Goal: Task Accomplishment & Management: Use online tool/utility

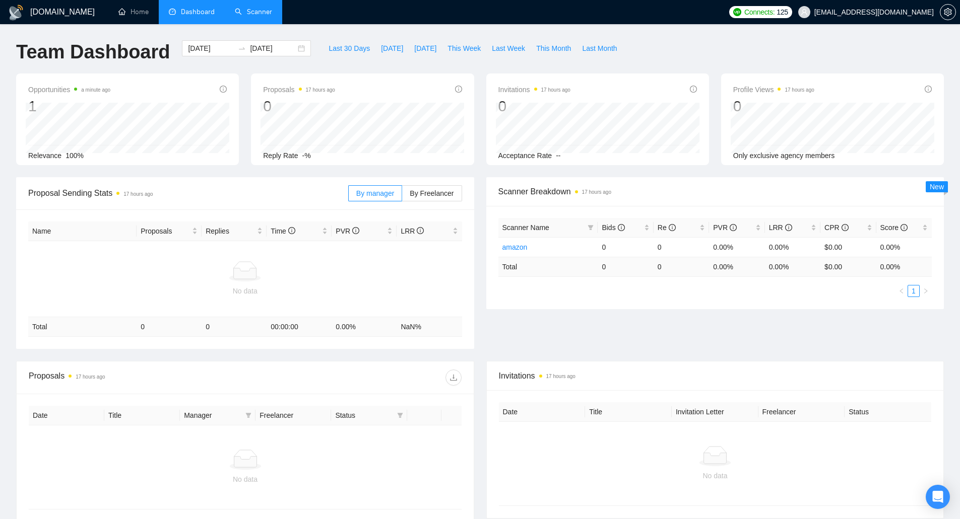
click at [262, 9] on link "Scanner" at bounding box center [253, 12] width 37 height 9
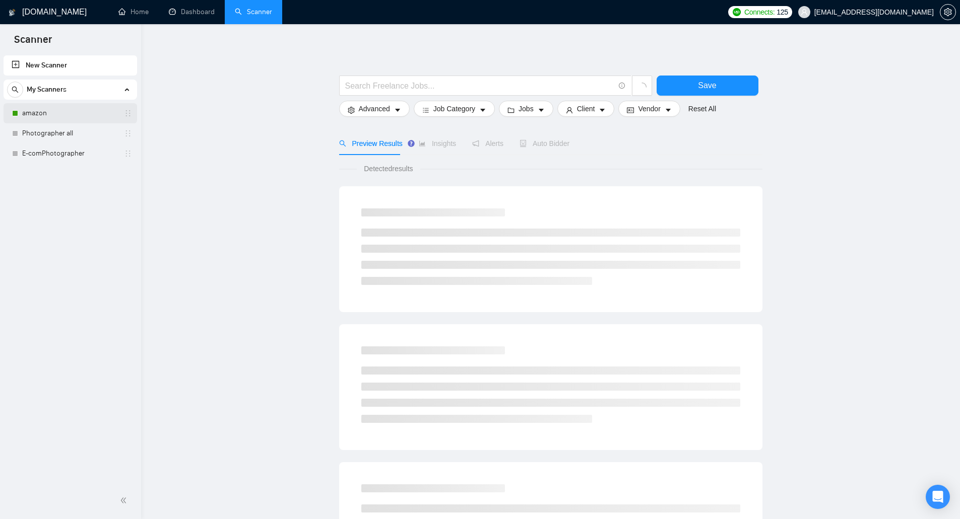
click at [73, 114] on link "amazon" at bounding box center [70, 113] width 96 height 20
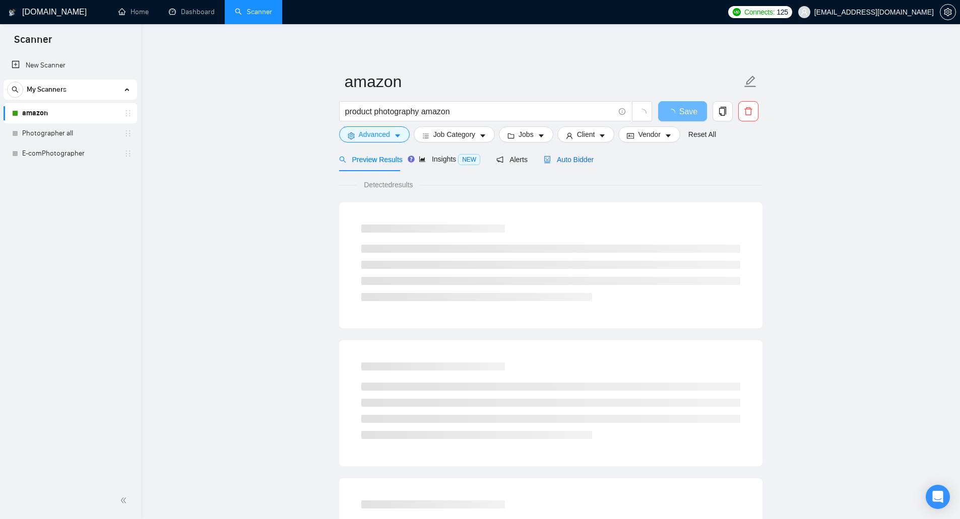
click at [559, 159] on span "Auto Bidder" at bounding box center [569, 160] width 50 height 8
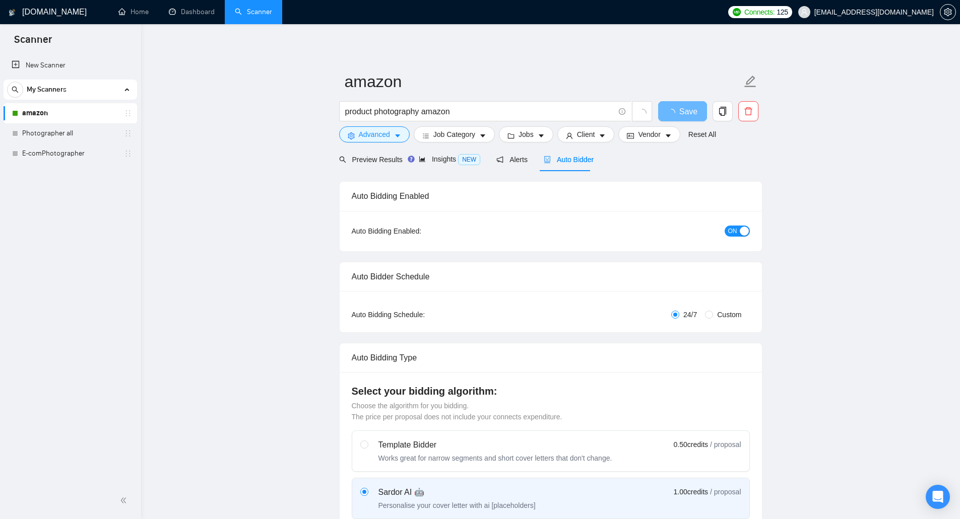
checkbox input "true"
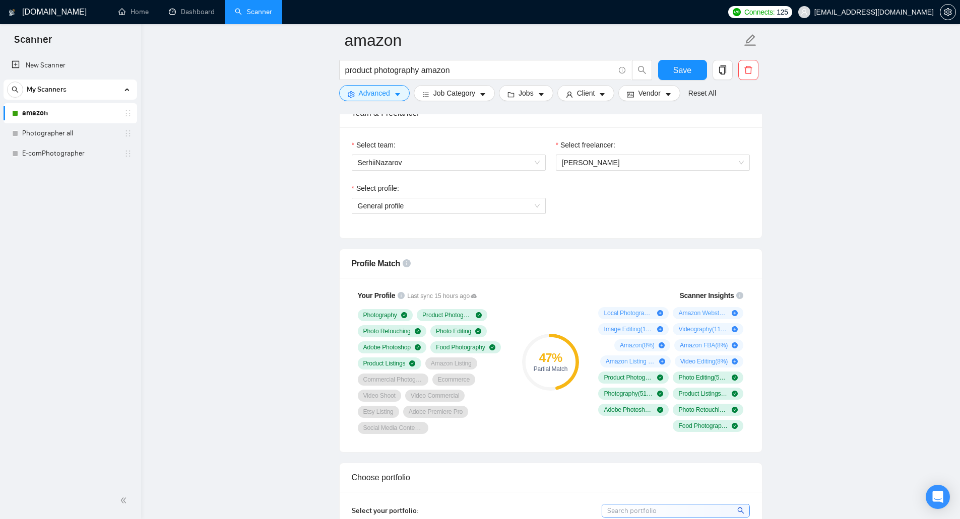
scroll to position [504, 0]
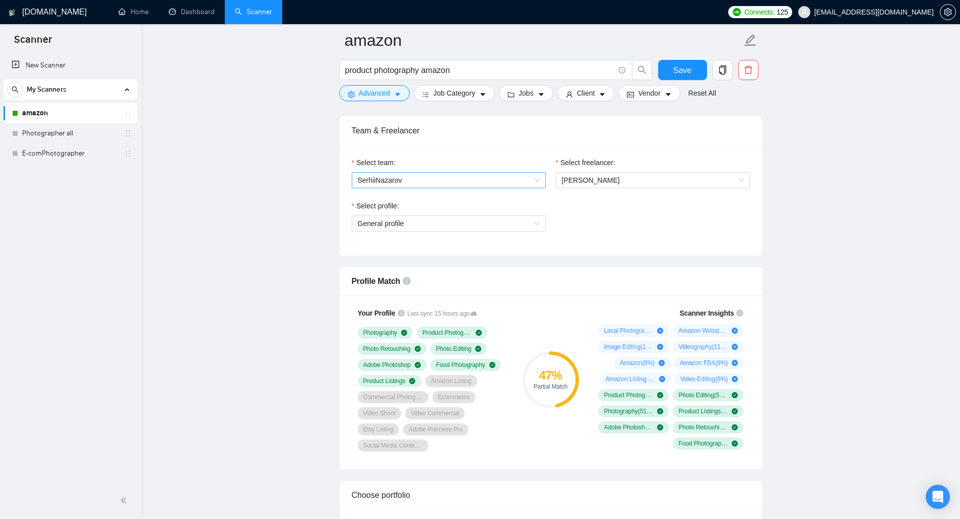
click at [518, 176] on span "SerhiiNazarov" at bounding box center [449, 180] width 182 height 15
click at [620, 178] on span "[PERSON_NAME]" at bounding box center [653, 180] width 182 height 15
click at [490, 230] on span "General profile" at bounding box center [449, 223] width 182 height 15
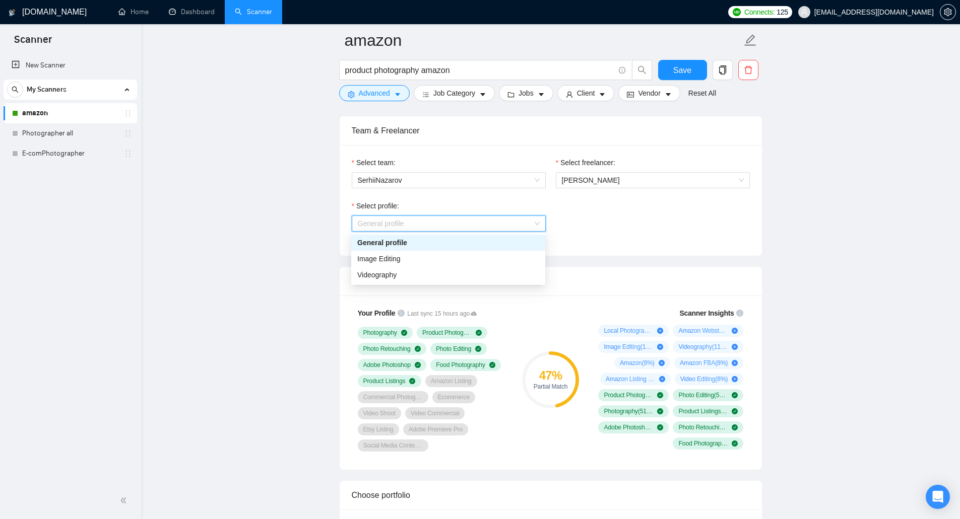
click at [490, 230] on span "General profile" at bounding box center [449, 223] width 182 height 15
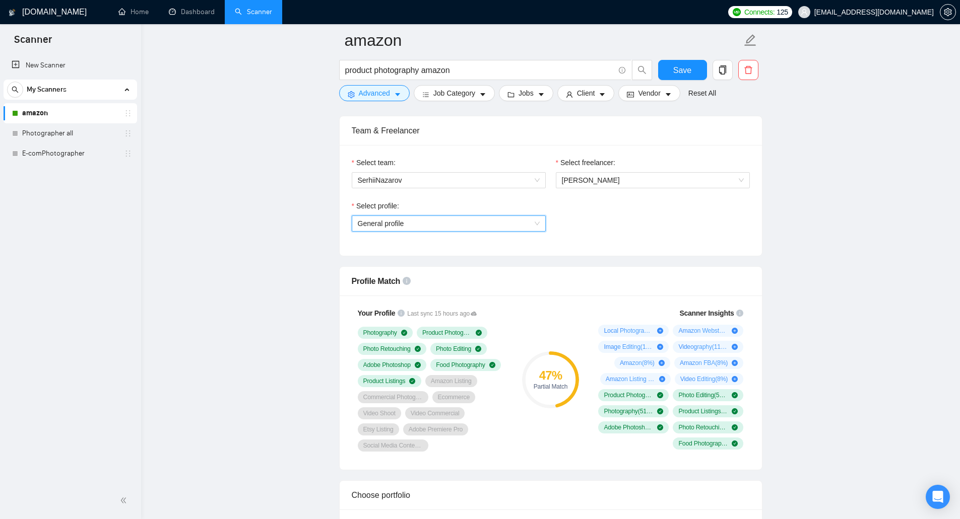
click at [594, 230] on div "Select profile: General profile General profile" at bounding box center [551, 222] width 408 height 43
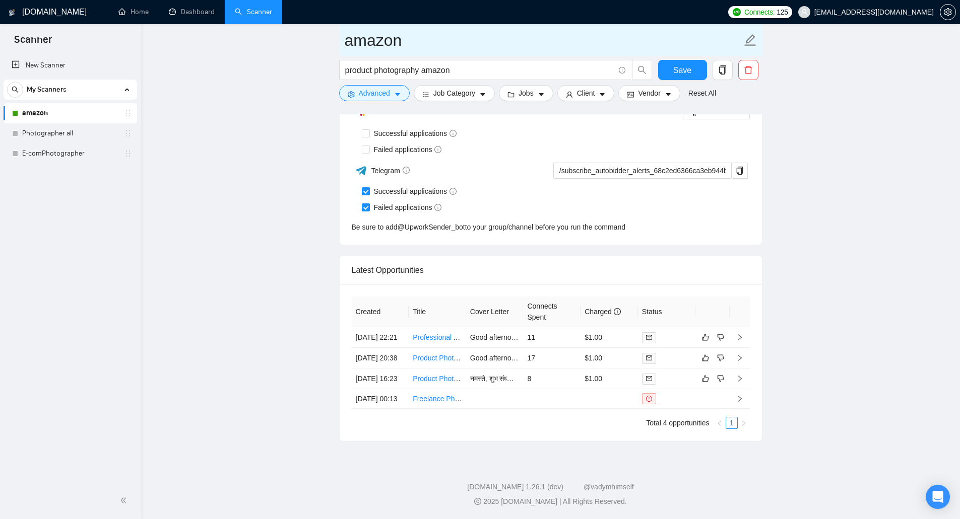
scroll to position [2571, 0]
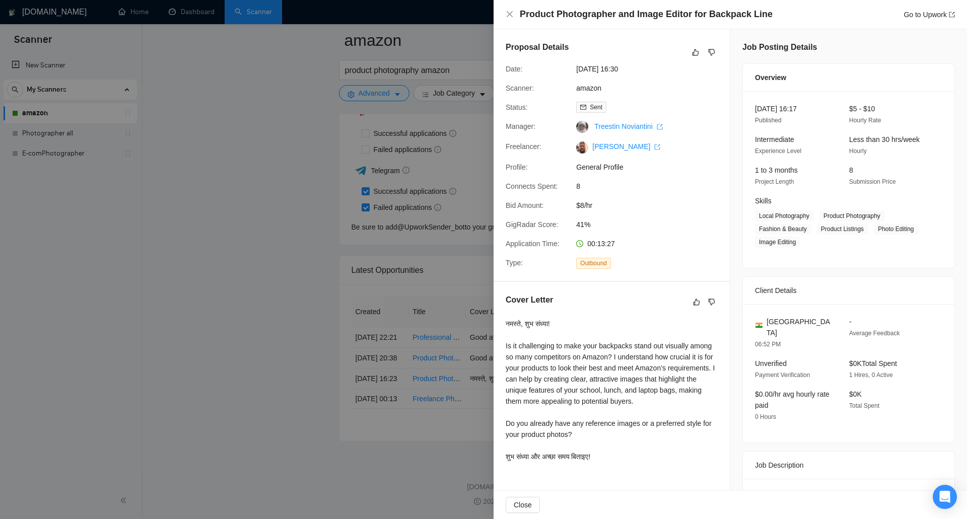
click at [445, 337] on div at bounding box center [483, 259] width 967 height 519
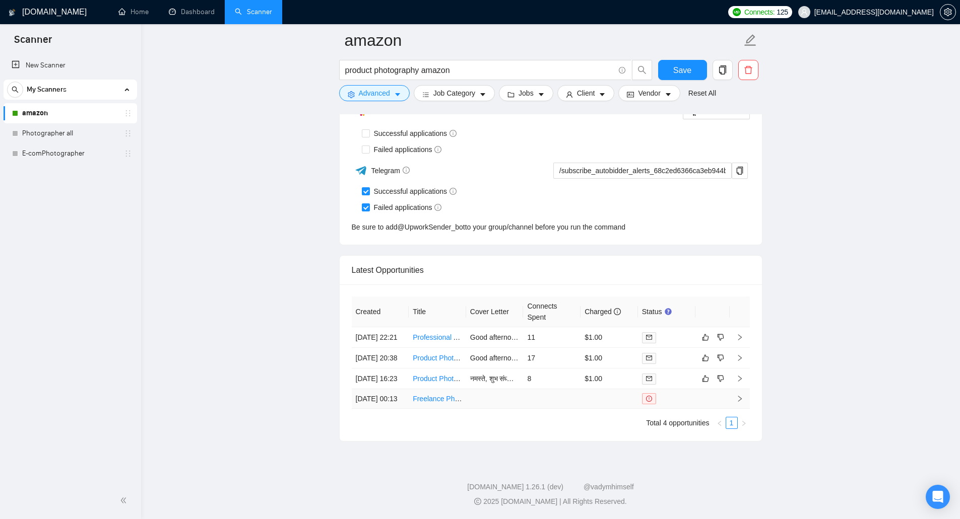
click at [486, 337] on td at bounding box center [494, 399] width 57 height 20
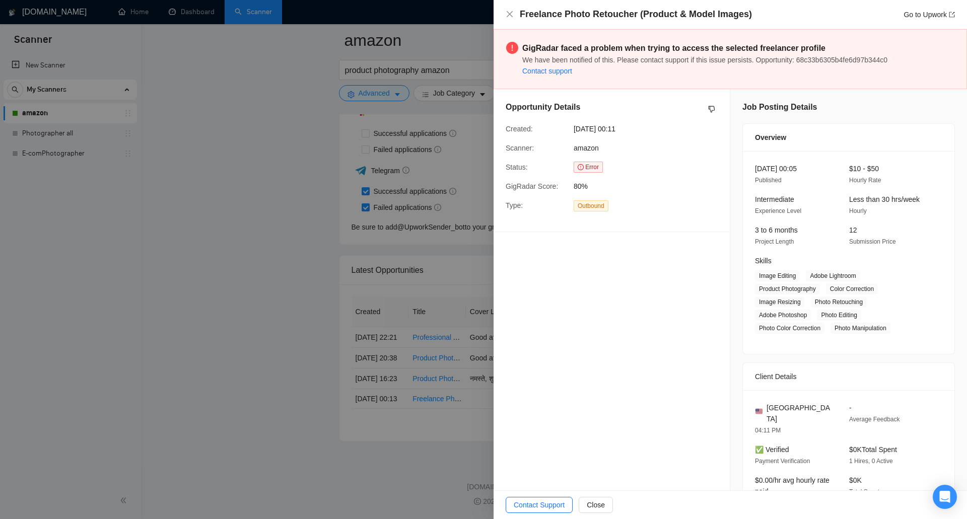
click at [478, 297] on div at bounding box center [483, 259] width 967 height 519
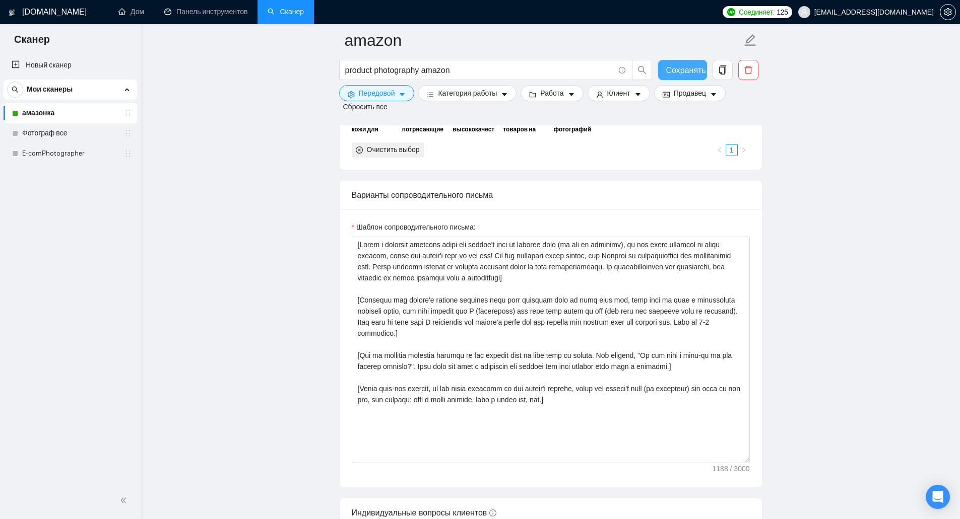
scroll to position [1010, 0]
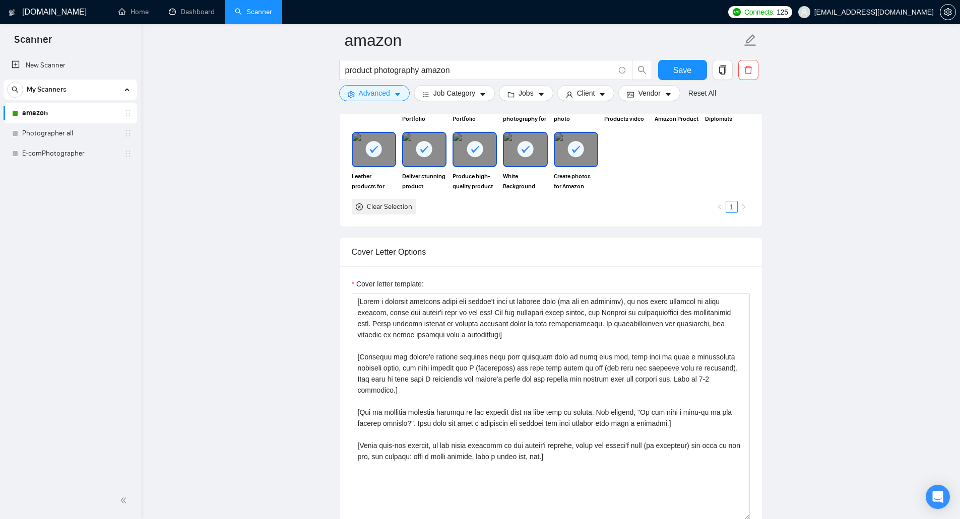
click at [319, 261] on main "amazon product photography amazon Save Advanced Job Category Jobs Client Vendor…" at bounding box center [550, 497] width 786 height 2932
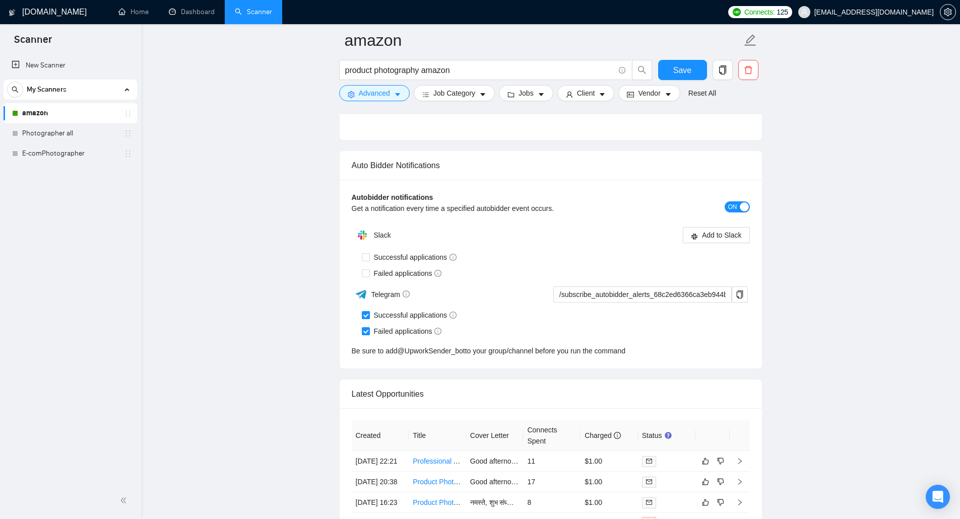
scroll to position [2420, 0]
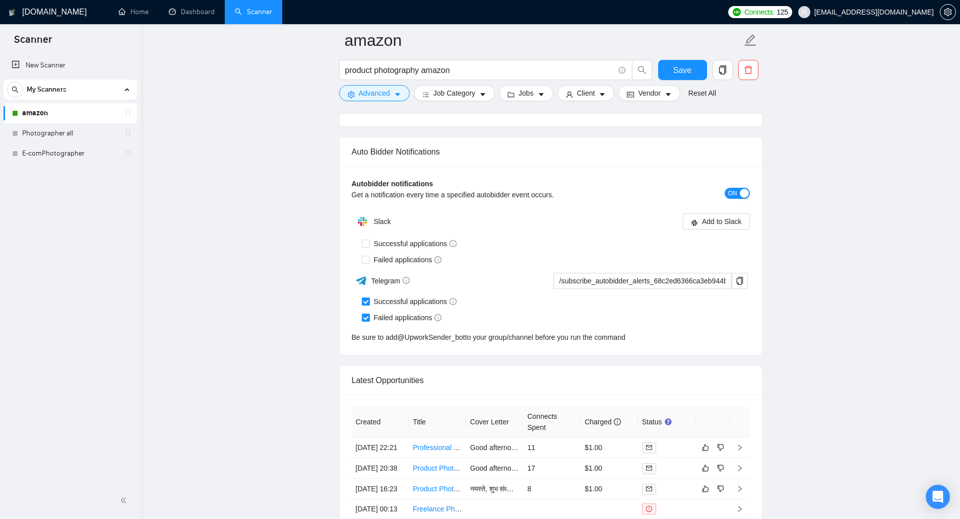
click at [362, 301] on input "Successful applications" at bounding box center [365, 301] width 7 height 7
checkbox input "false"
click at [625, 64] on span "Save" at bounding box center [682, 70] width 18 height 13
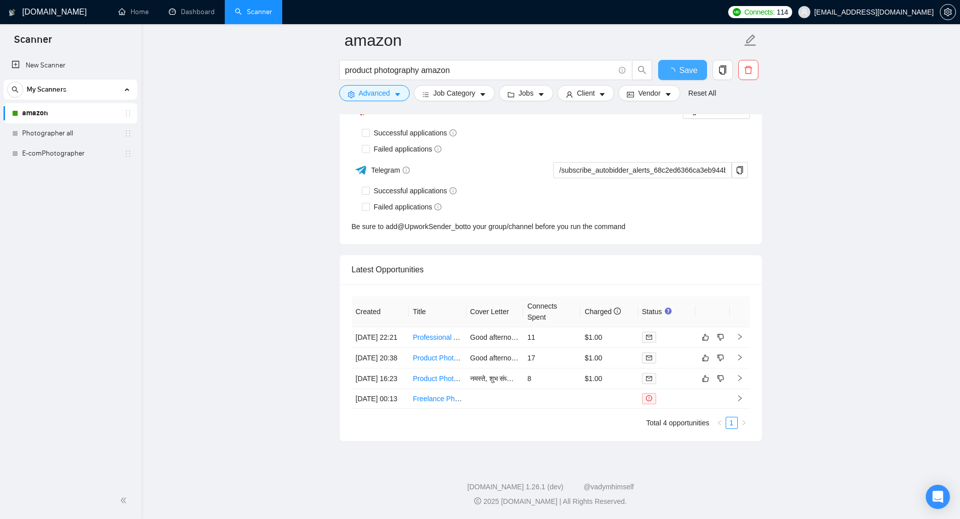
checkbox input "true"
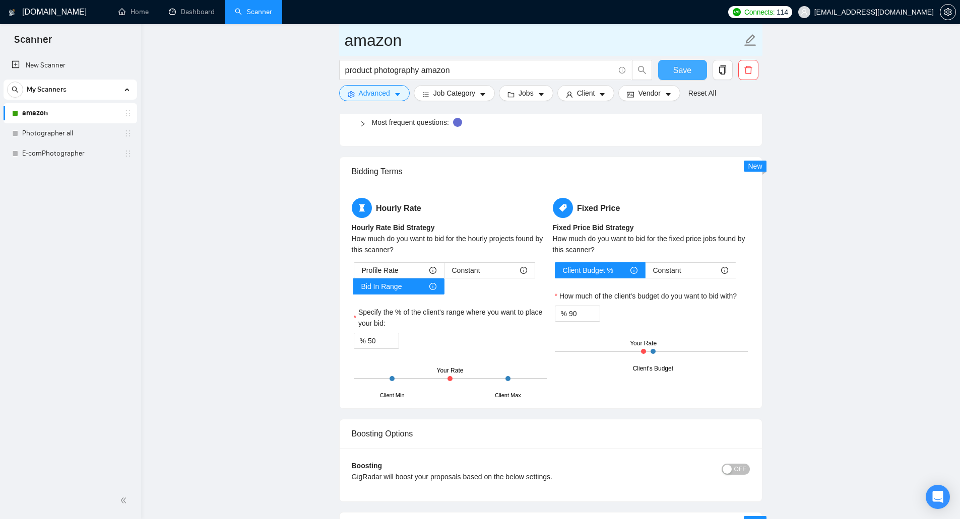
scroll to position [1110, 0]
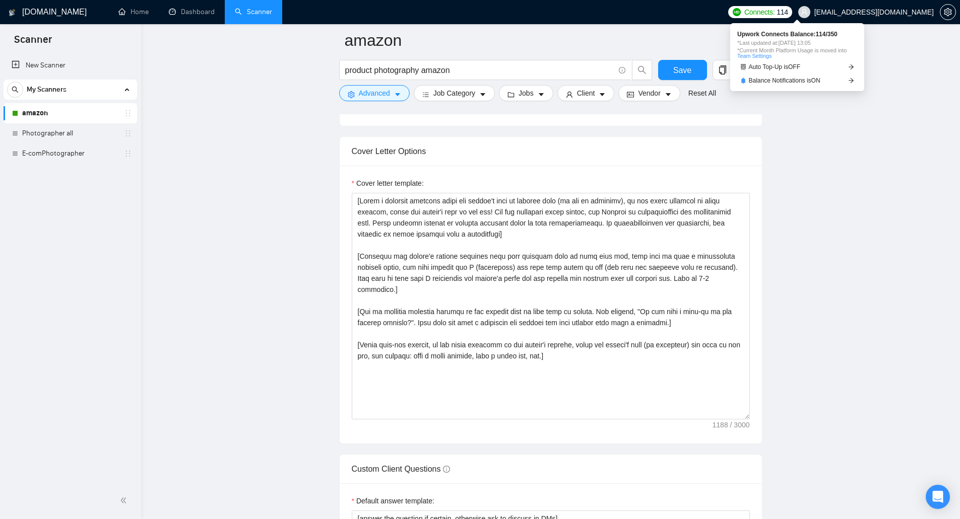
click at [625, 10] on span "Connects:" at bounding box center [759, 12] width 30 height 11
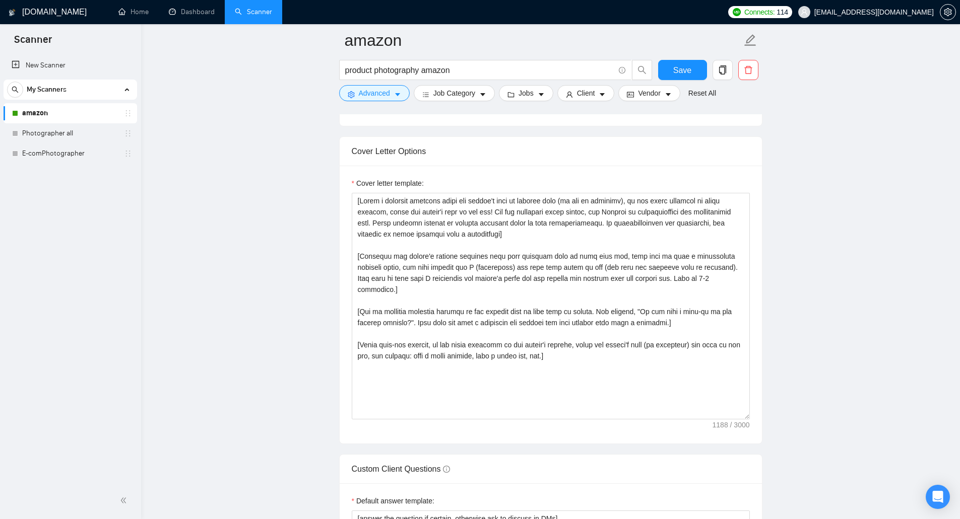
click at [625, 217] on main "amazon product photography amazon Save Advanced Job Category Jobs Client Vendor…" at bounding box center [550, 396] width 786 height 2932
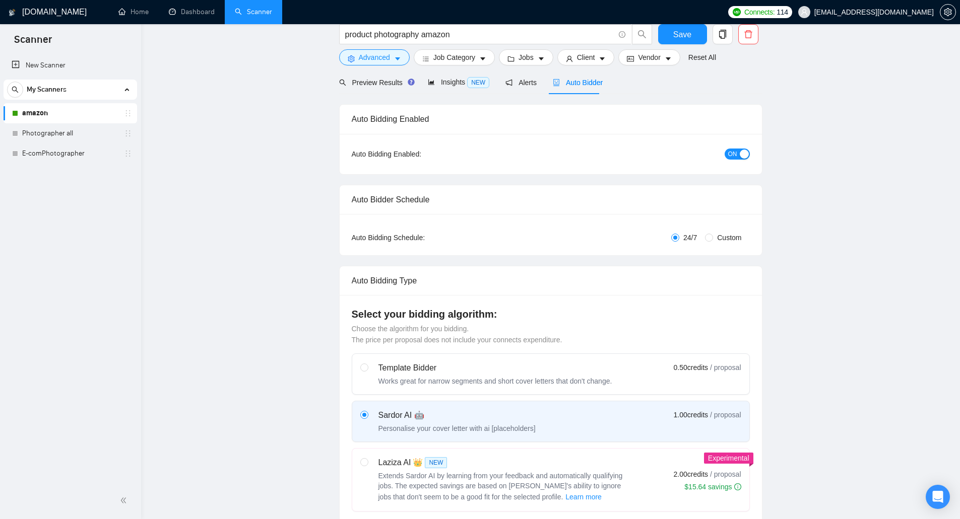
scroll to position [0, 0]
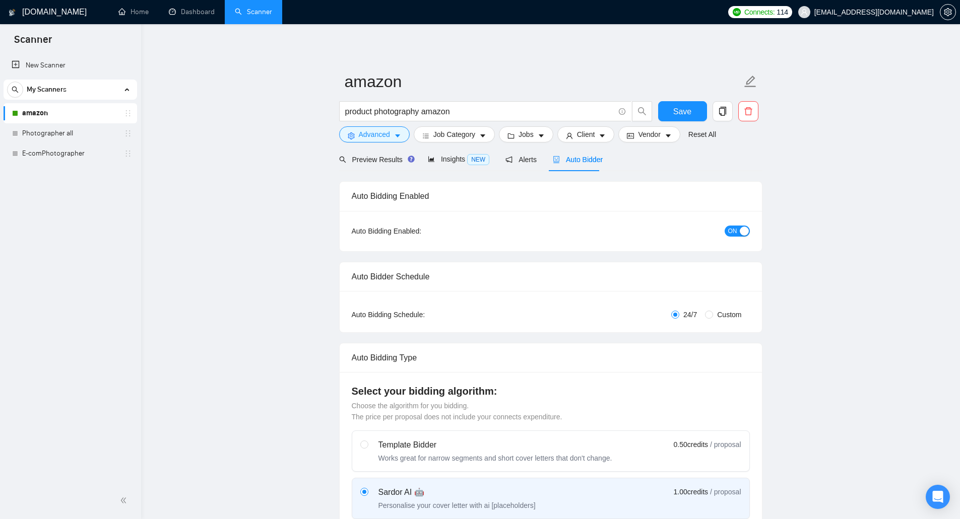
drag, startPoint x: 459, startPoint y: 110, endPoint x: 276, endPoint y: 112, distance: 183.4
click at [100, 111] on link "amazon" at bounding box center [70, 113] width 96 height 20
click at [70, 135] on link "Photographer all" at bounding box center [70, 133] width 96 height 20
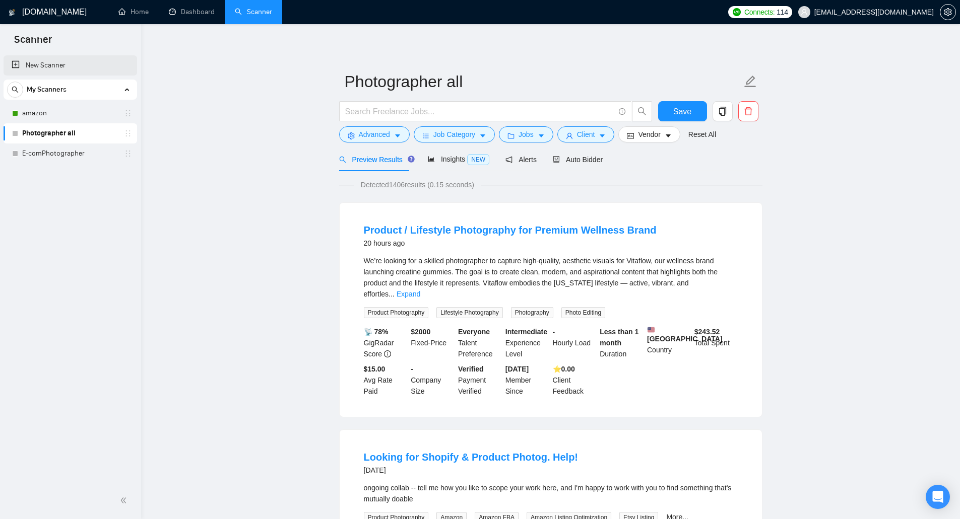
click at [66, 69] on link "New Scanner" at bounding box center [70, 65] width 117 height 20
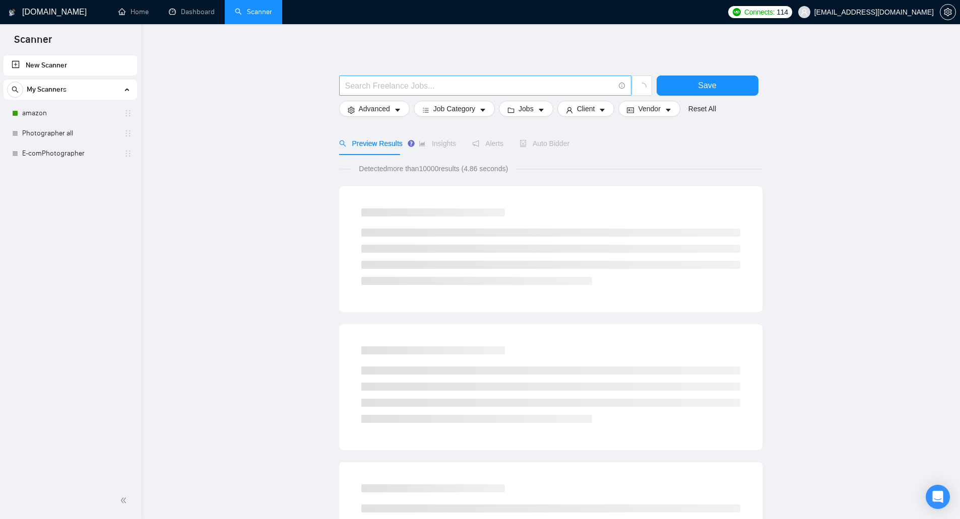
click at [363, 91] on input "text" at bounding box center [479, 86] width 269 height 13
paste input "product photography amazon"
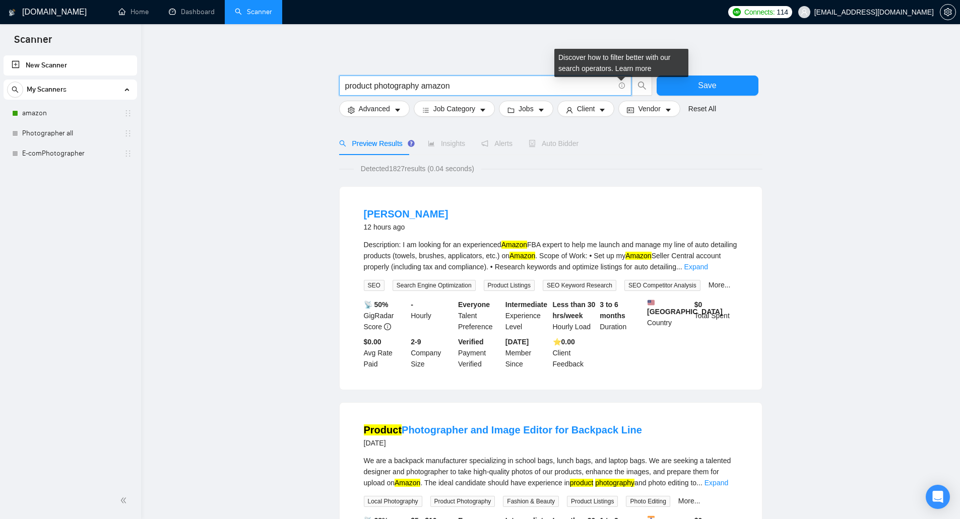
click at [625, 87] on icon "info-circle" at bounding box center [622, 86] width 7 height 7
click at [620, 86] on icon "info-circle" at bounding box center [622, 86] width 7 height 7
click at [620, 64] on link "Learn more" at bounding box center [633, 68] width 36 height 8
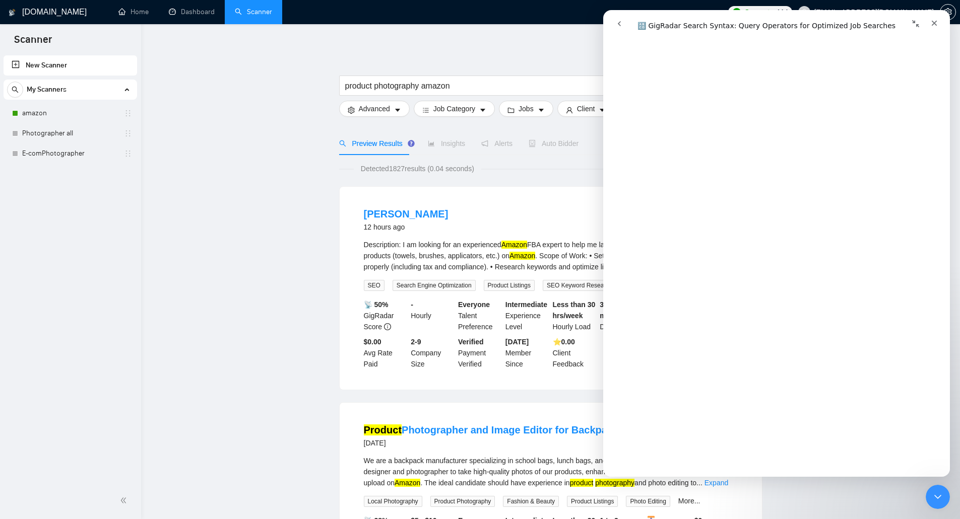
scroll to position [302, 0]
drag, startPoint x: 401, startPoint y: 86, endPoint x: 409, endPoint y: 88, distance: 8.3
click at [411, 88] on input "product photography amazon" at bounding box center [479, 86] width 269 height 13
drag, startPoint x: 396, startPoint y: 87, endPoint x: 421, endPoint y: 89, distance: 24.3
click at [421, 89] on input "product photography amazon" at bounding box center [479, 86] width 269 height 13
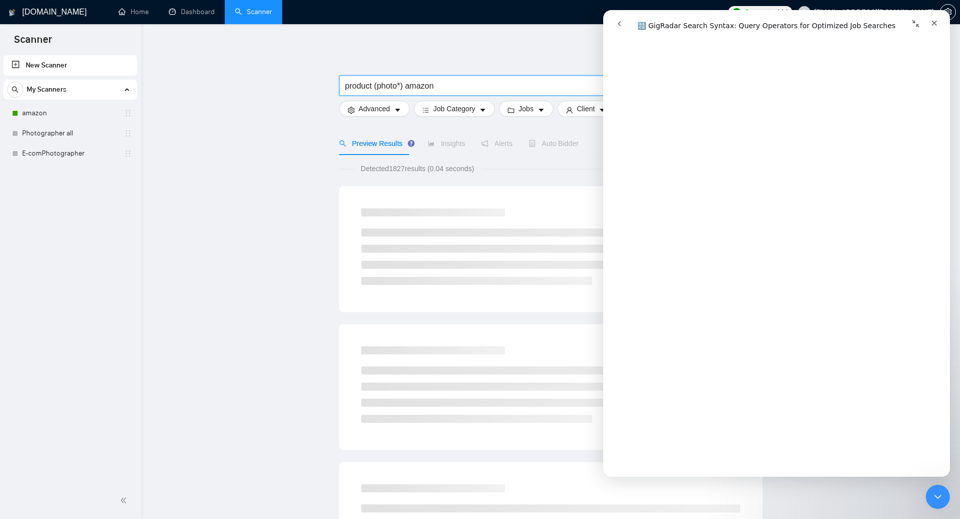
type input "product (photo*) amazon"
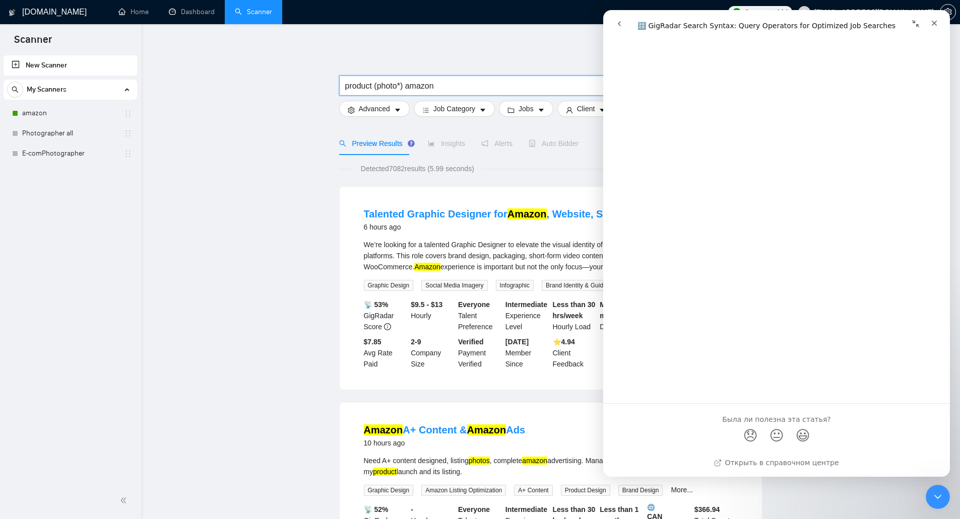
scroll to position [3528, 0]
click at [625, 23] on icon "Закрыть" at bounding box center [934, 24] width 6 height 6
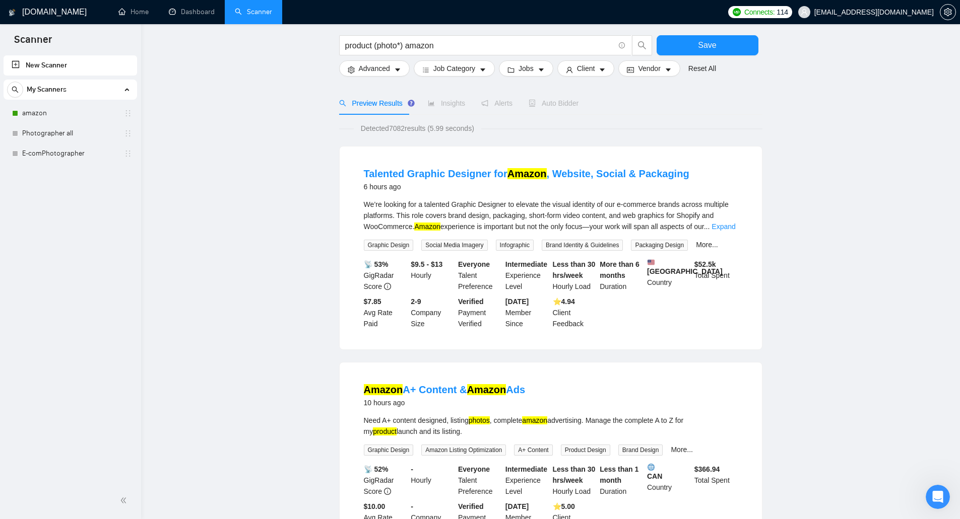
scroll to position [0, 0]
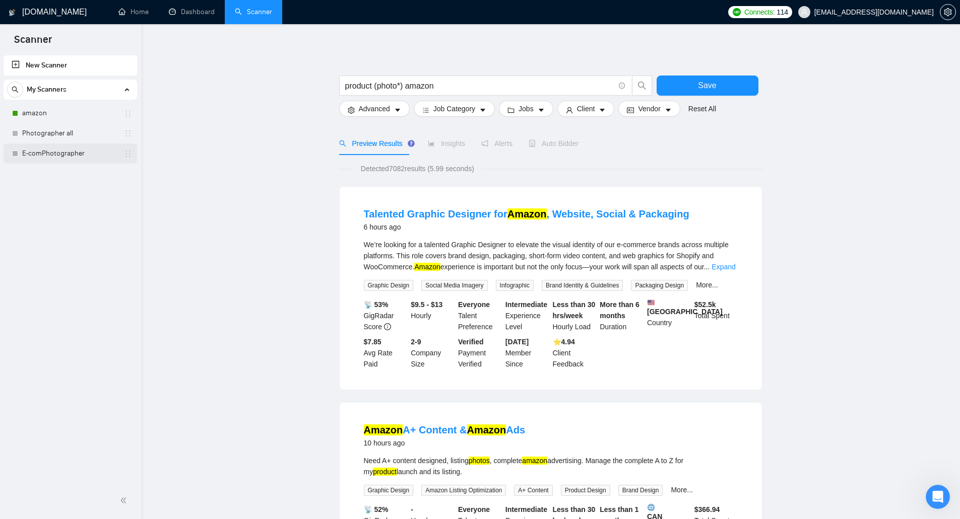
click at [74, 160] on link "E-comPhotographer" at bounding box center [70, 154] width 96 height 20
click at [56, 145] on link "E-comPhotographer" at bounding box center [70, 154] width 96 height 20
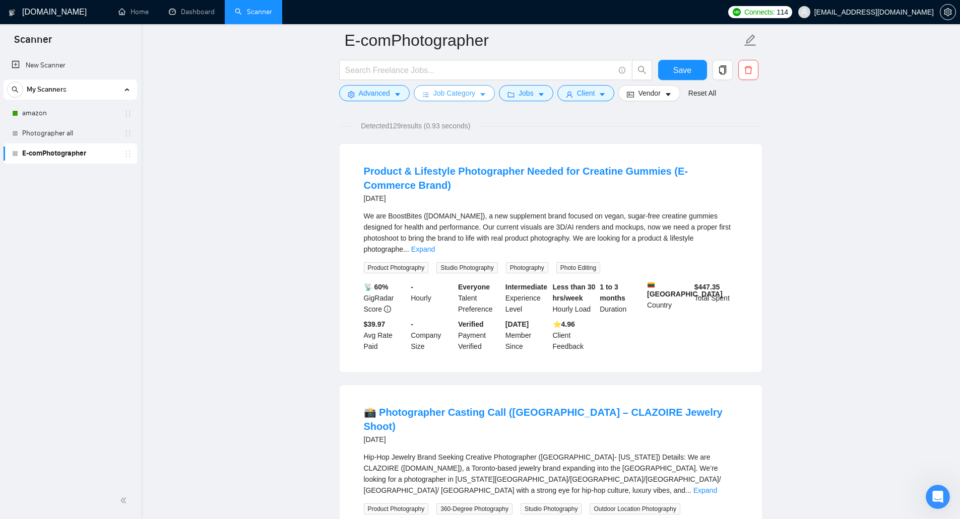
scroll to position [50, 0]
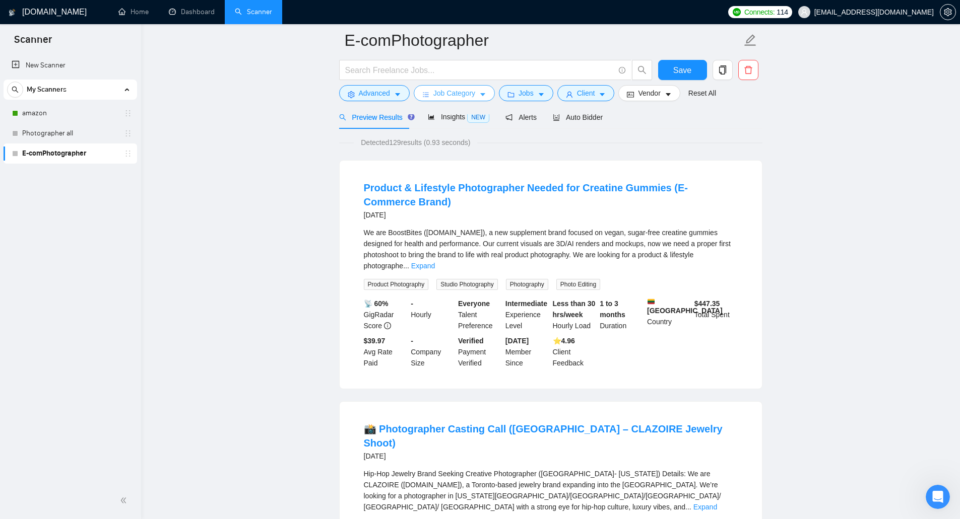
click at [462, 98] on span "Job Category" at bounding box center [454, 93] width 42 height 11
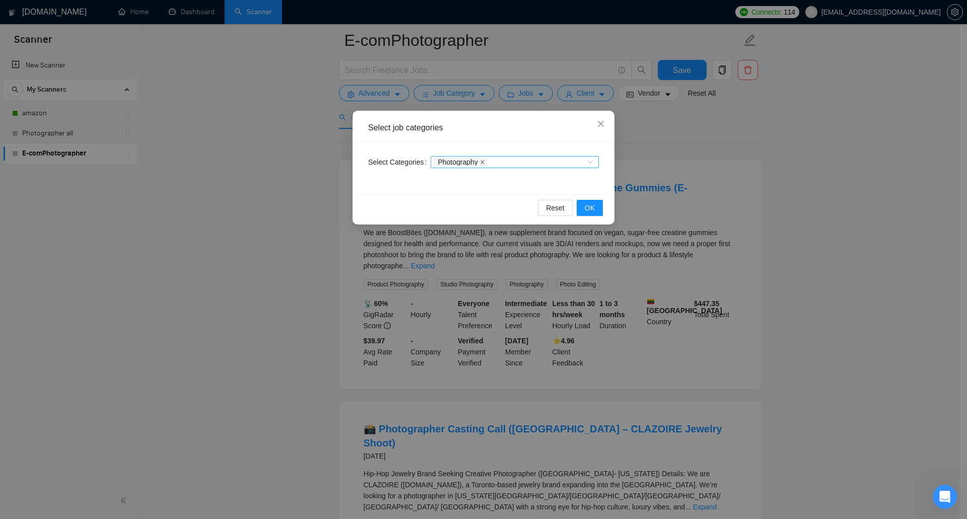
click at [481, 164] on icon "close" at bounding box center [482, 162] width 5 height 5
click at [588, 203] on button "OK" at bounding box center [590, 208] width 26 height 16
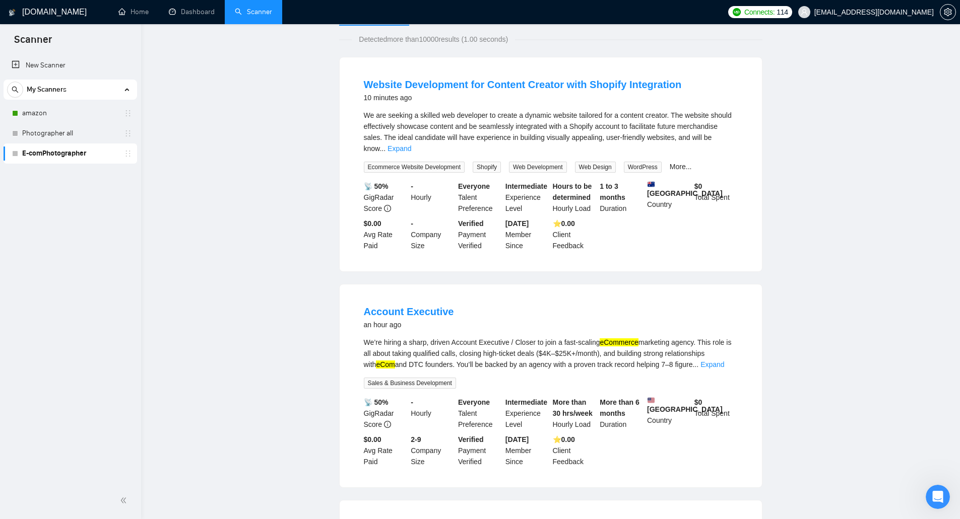
scroll to position [0, 0]
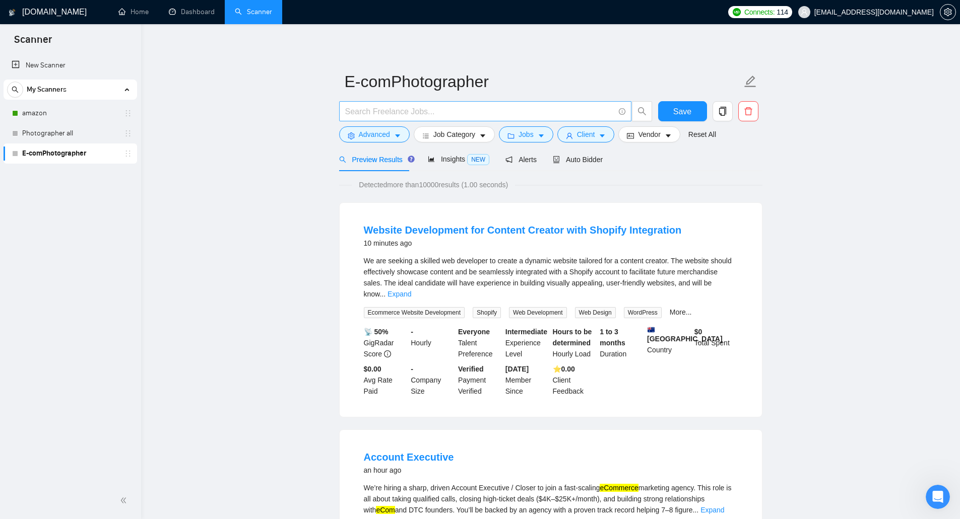
click at [383, 109] on input "text" at bounding box center [479, 111] width 269 height 13
drag, startPoint x: 601, startPoint y: 478, endPoint x: 637, endPoint y: 476, distance: 36.4
click at [625, 337] on mark "eCommerce" at bounding box center [618, 488] width 38 height 8
copy mark "eCommerce"
click at [421, 114] on input "text" at bounding box center [479, 111] width 269 height 13
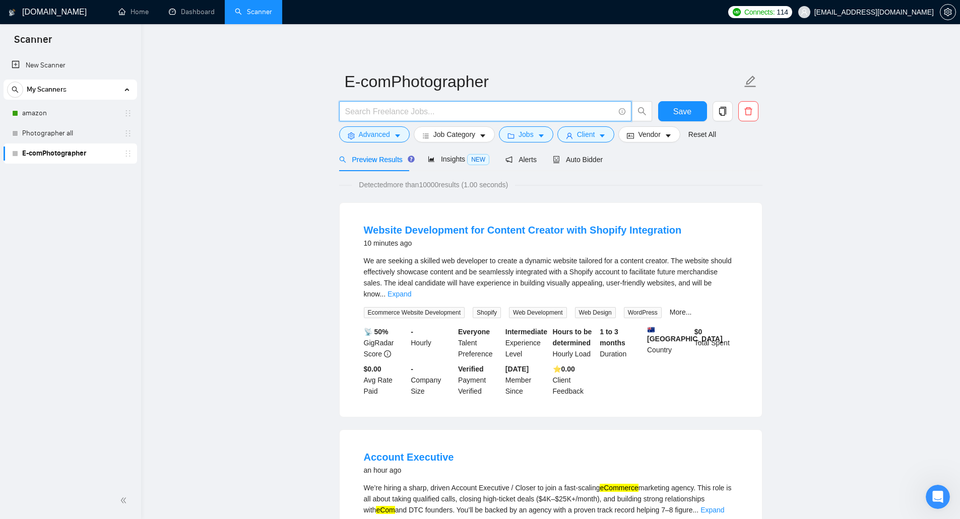
paste input "eCommerce"
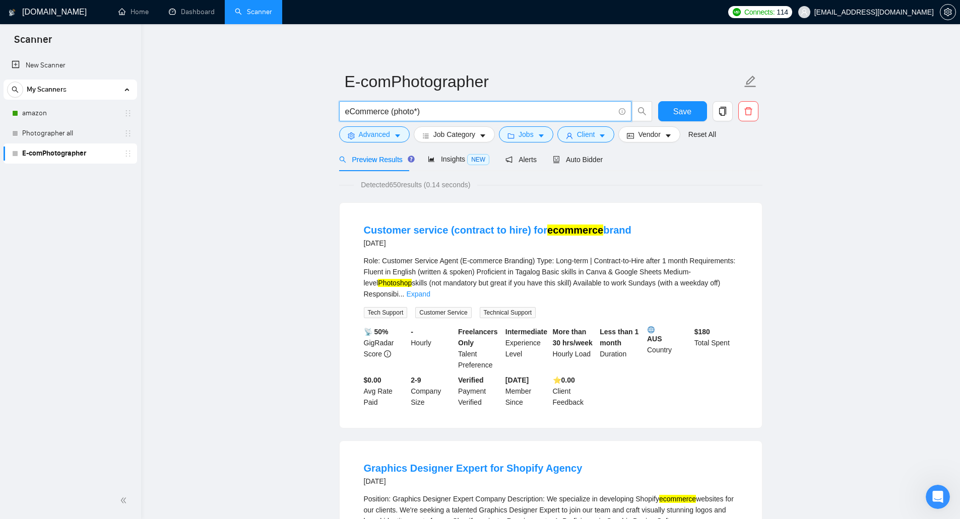
click at [348, 113] on input "eCommerce (photo*)" at bounding box center [479, 111] width 269 height 13
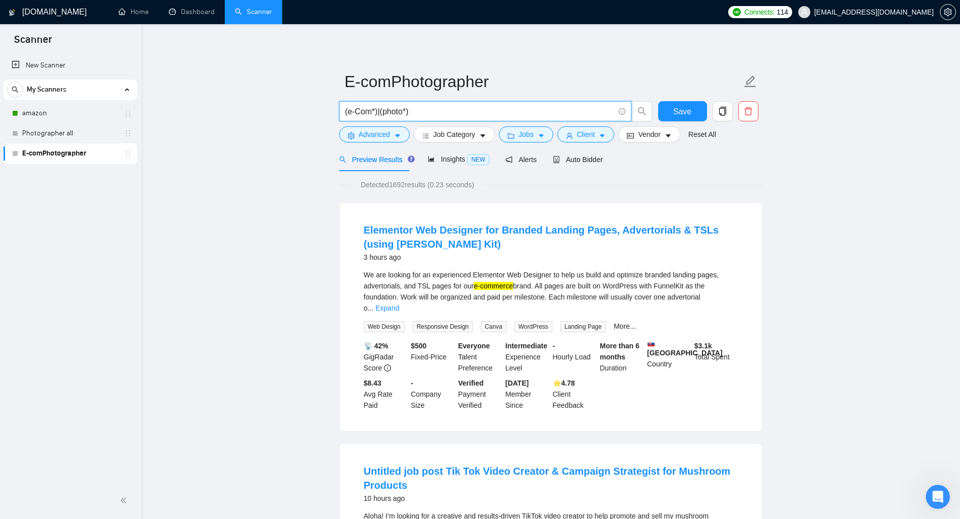
type input "(e-Com*)|(photo*)"
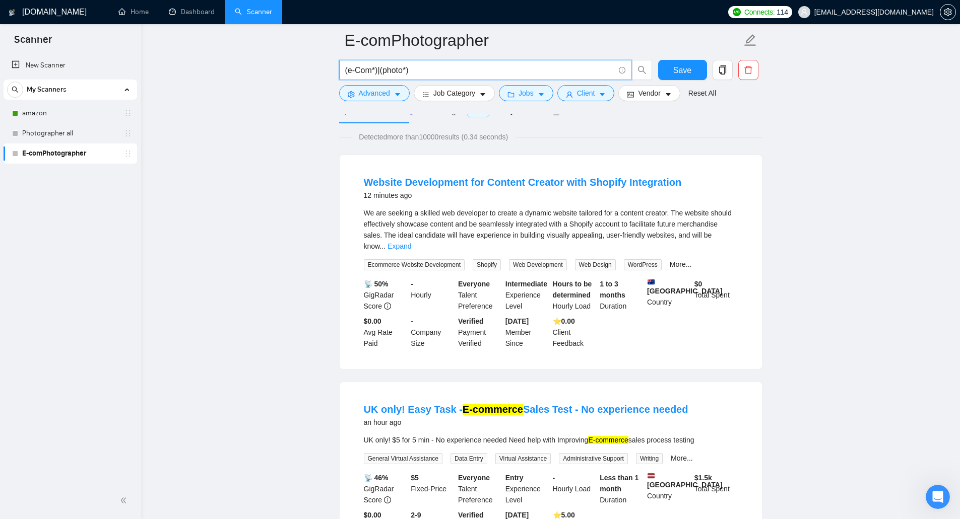
scroll to position [50, 0]
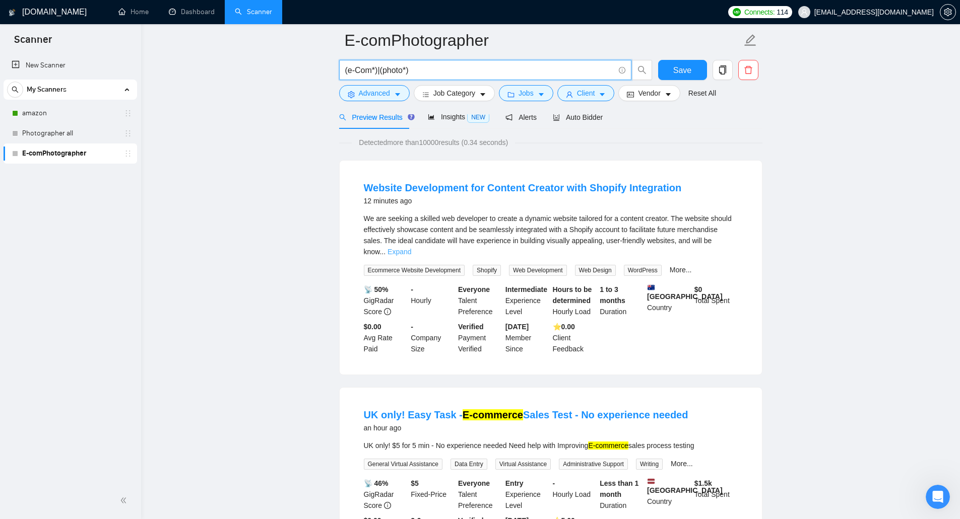
click at [411, 248] on link "Expand" at bounding box center [399, 252] width 24 height 8
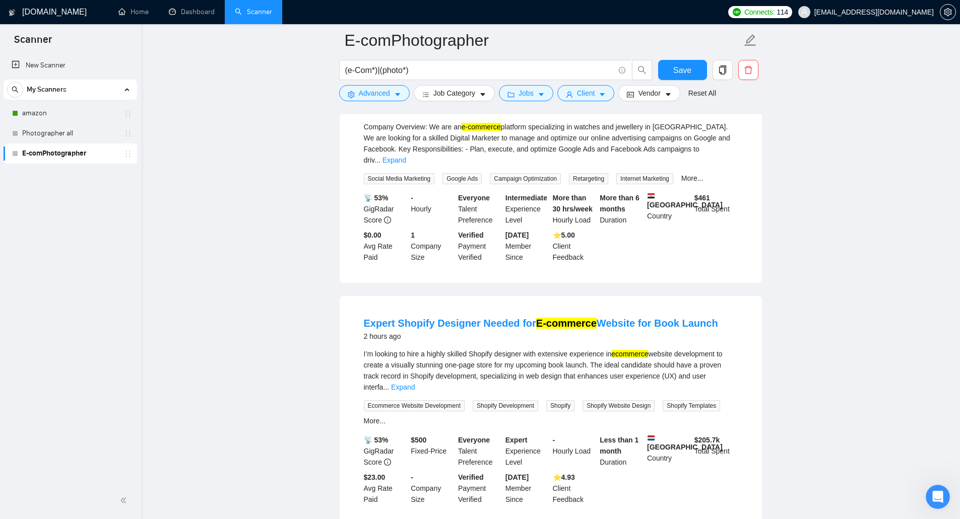
scroll to position [1058, 0]
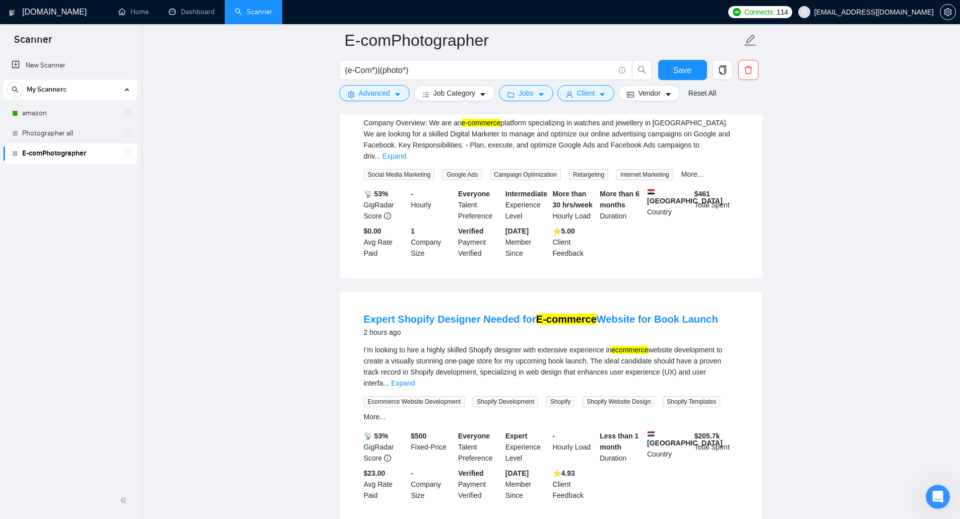
click at [625, 317] on main "E-comPhotographer (e-Com*)|(photo*) Save Advanced Job Category Jobs Client Vend…" at bounding box center [550, 241] width 786 height 2519
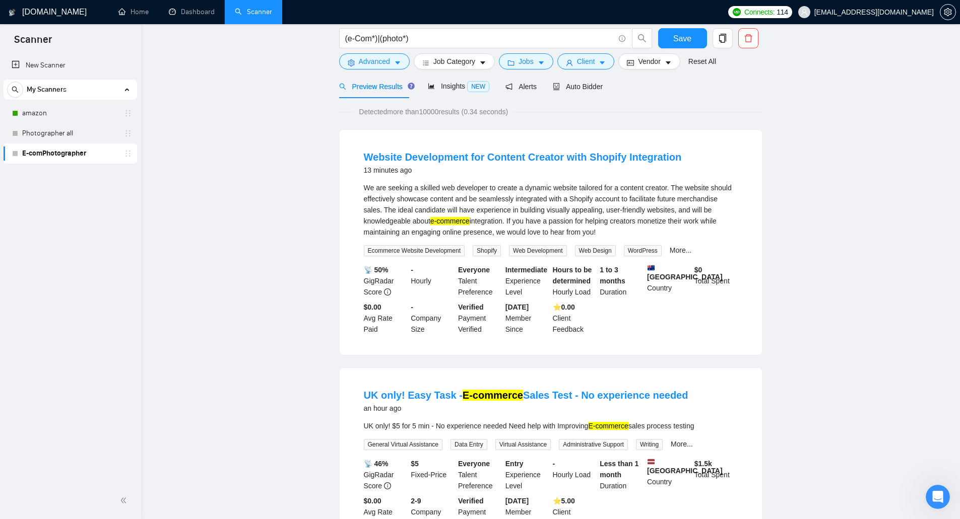
scroll to position [0, 0]
